Goal: Information Seeking & Learning: Check status

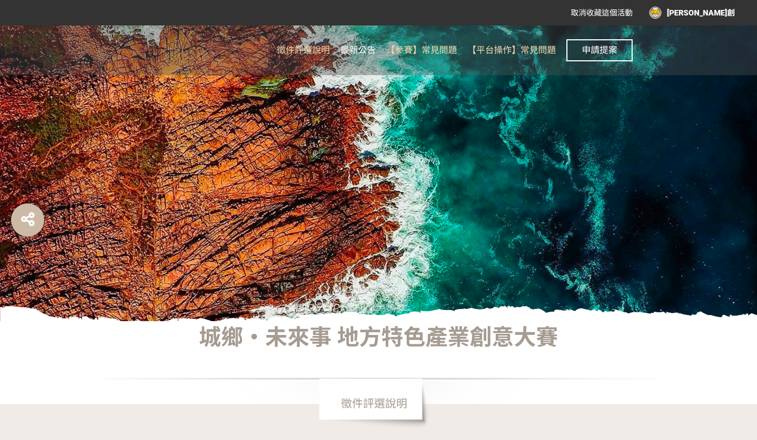
click at [353, 51] on span "最新公告" at bounding box center [357, 50] width 35 height 10
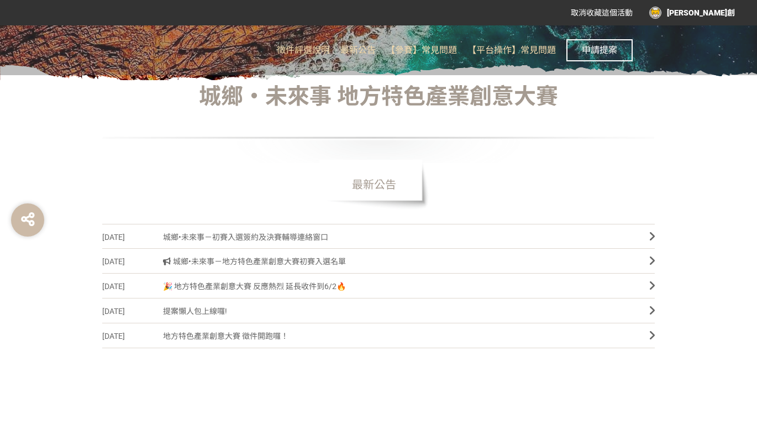
scroll to position [251, 0]
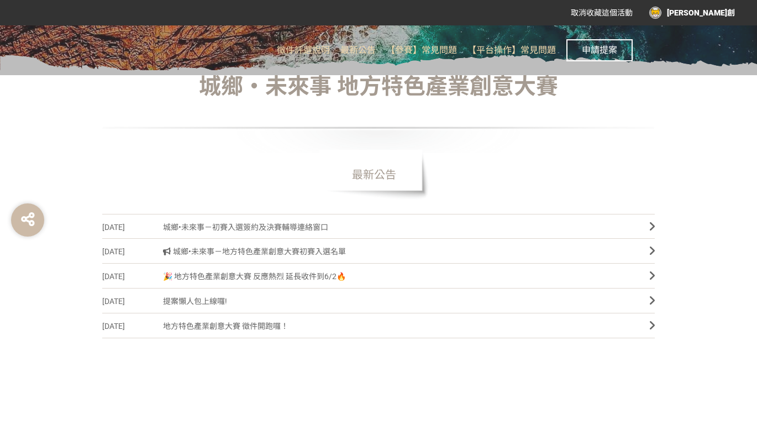
click at [562, 218] on span "城鄉•未來事－初賽入選簽約及決賽輔導連絡窗口" at bounding box center [397, 227] width 469 height 25
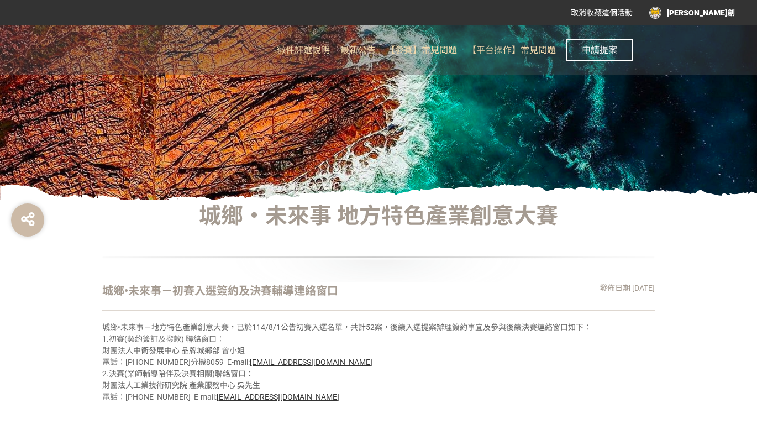
scroll to position [208, 0]
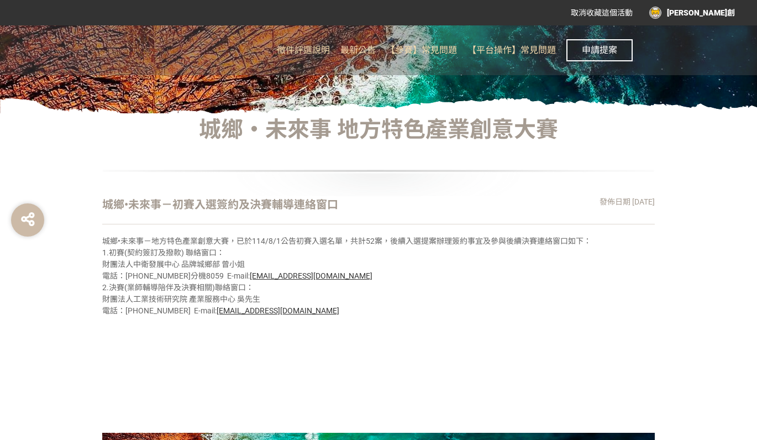
click at [496, 256] on p "城鄉•未來事－地方特色產業創意大賽，已於114/8/1公告初賽入選名單，共計52案，後續入選提案辦理簽約事宜及參與後續決賽連絡窗口如下： 1.初賽(契約簽訂及…" at bounding box center [378, 275] width 552 height 81
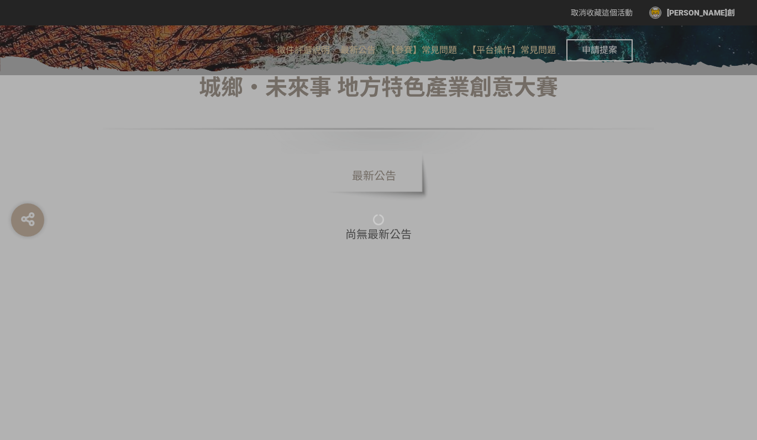
scroll to position [251, 0]
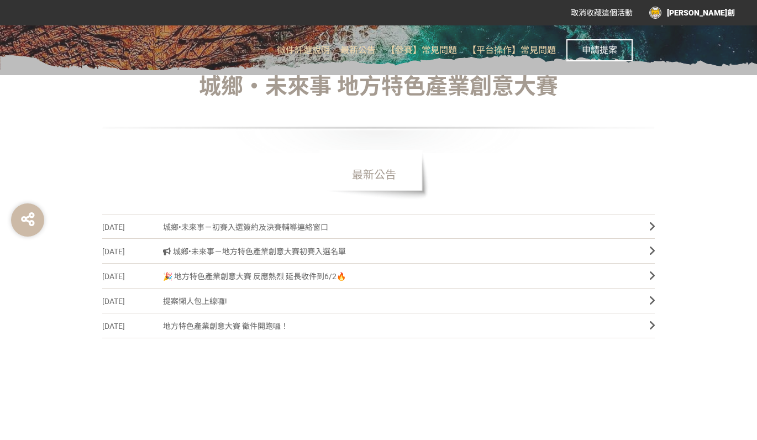
click at [364, 256] on span "城鄉•未來事－地方特色產業創意大賽初賽入選名單" at bounding box center [397, 251] width 469 height 25
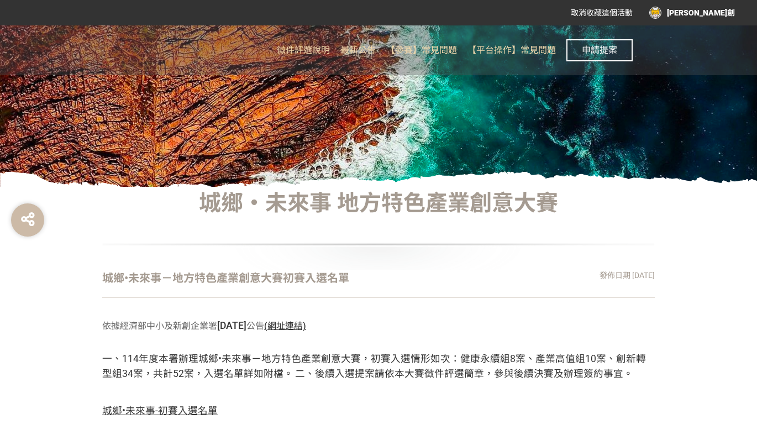
scroll to position [301, 0]
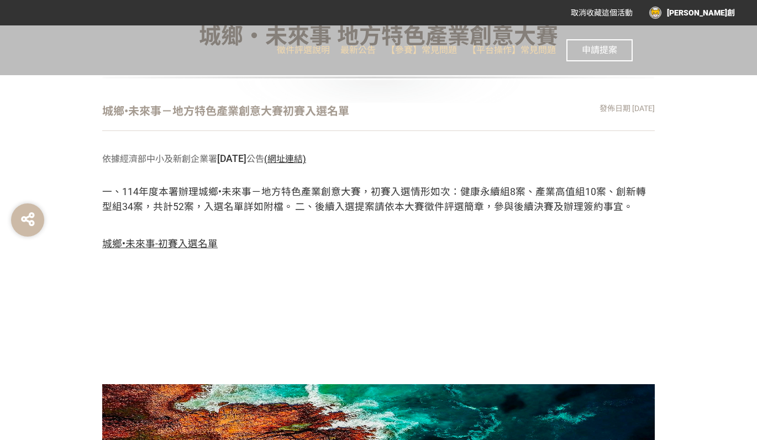
click at [213, 241] on span "城鄉•未來事-初賽入選名單" at bounding box center [159, 243] width 115 height 11
